Goal: Navigation & Orientation: Go to known website

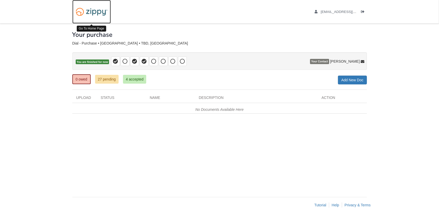
click at [95, 15] on img at bounding box center [91, 11] width 38 height 13
click at [91, 14] on img at bounding box center [91, 11] width 38 height 13
